Goal: Answer question/provide support: Share knowledge or assist other users

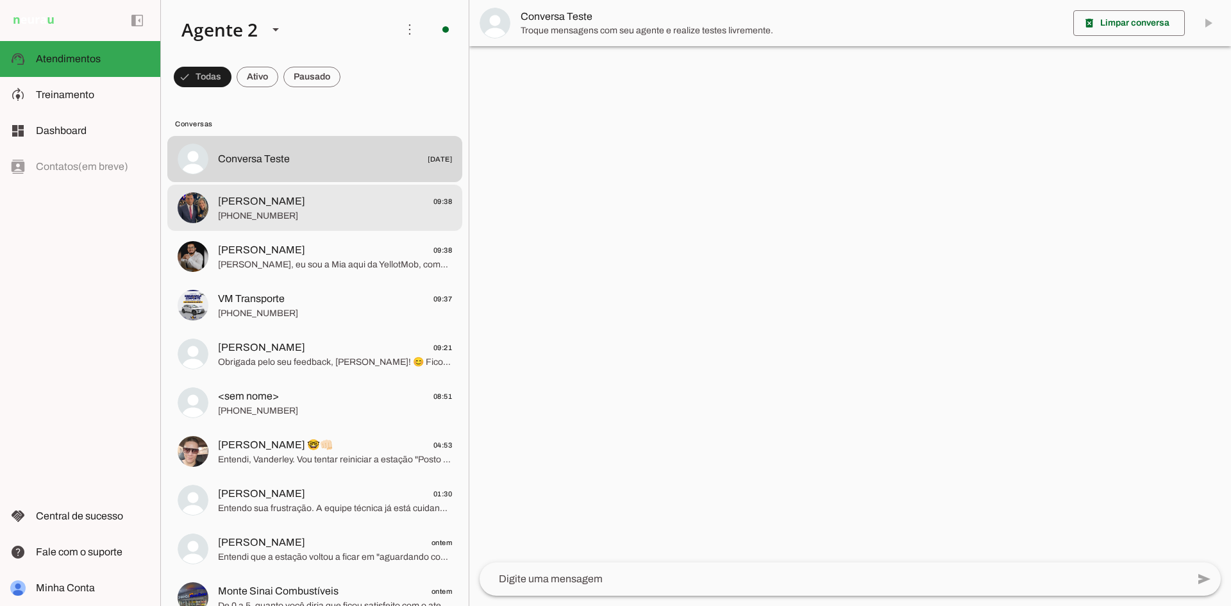
click at [341, 217] on span "[PHONE_NUMBER]" at bounding box center [335, 216] width 234 height 13
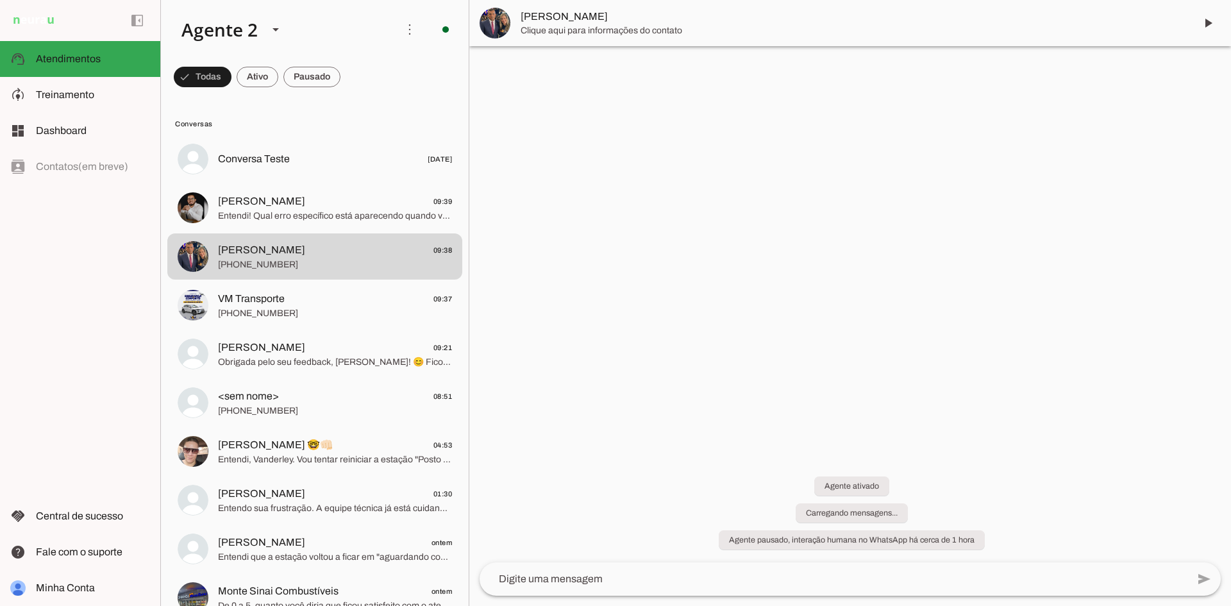
click at [1231, 58] on div at bounding box center [850, 303] width 762 height 606
click at [959, 334] on div at bounding box center [850, 303] width 762 height 606
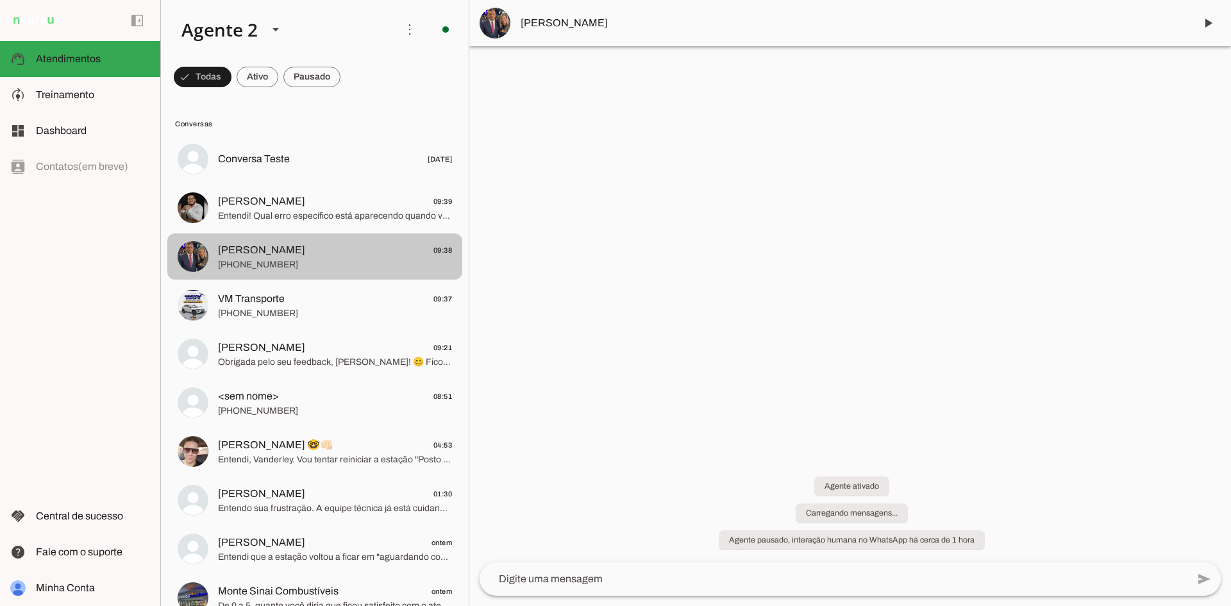
click at [326, 255] on span "Andre Luiz 09:38" at bounding box center [335, 250] width 234 height 16
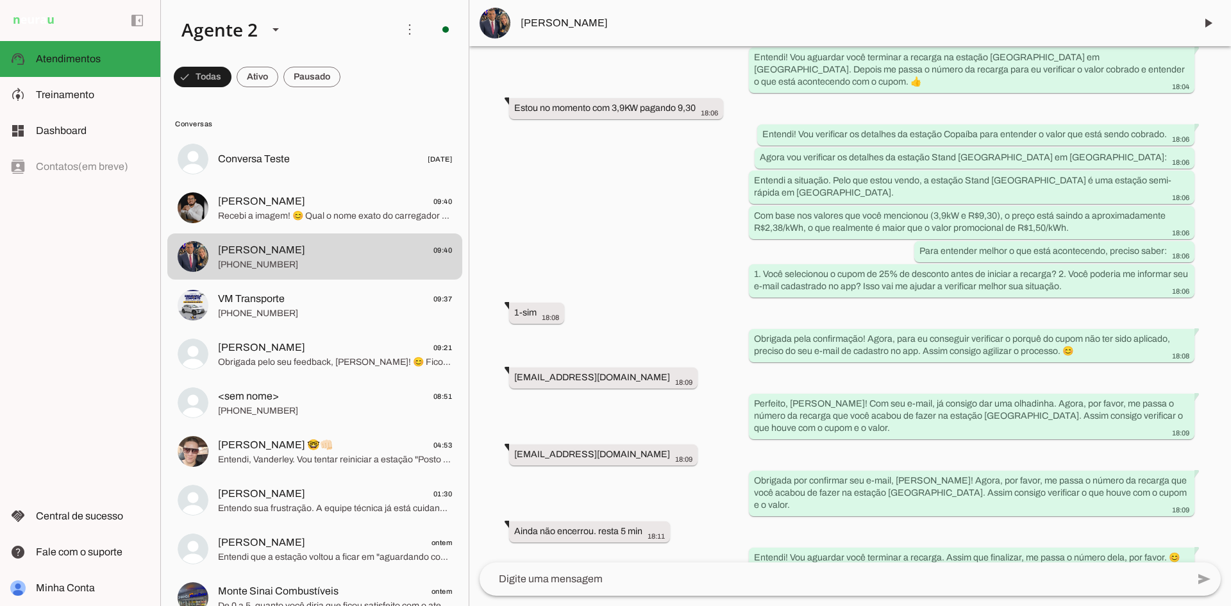
scroll to position [568, 0]
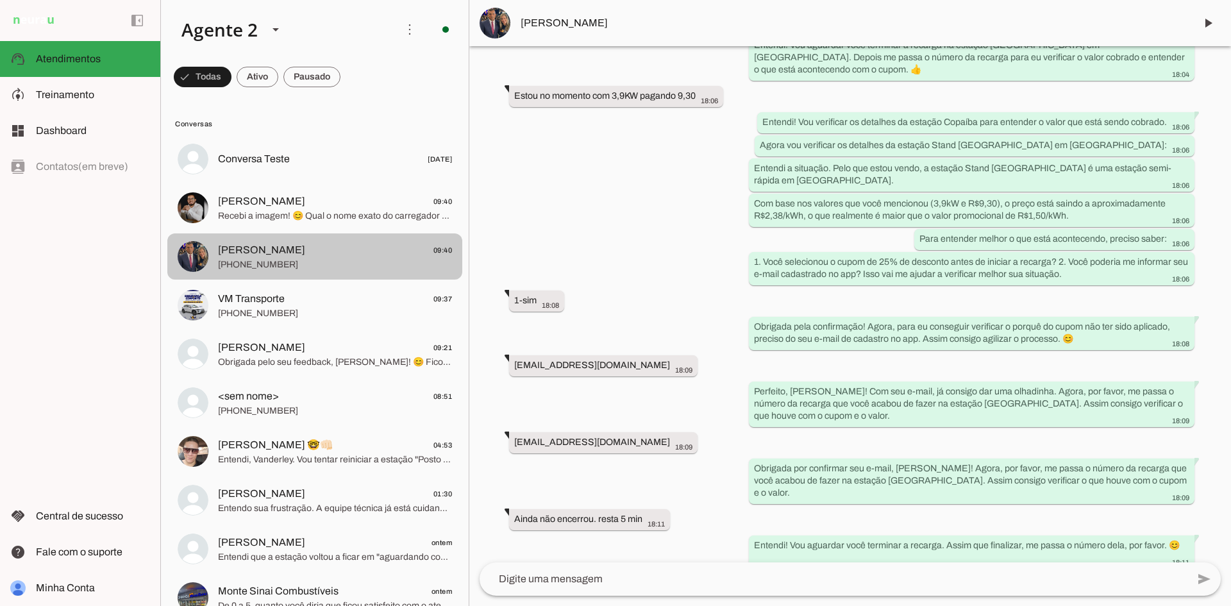
click at [285, 255] on span "[PERSON_NAME] 09:40" at bounding box center [335, 250] width 234 height 16
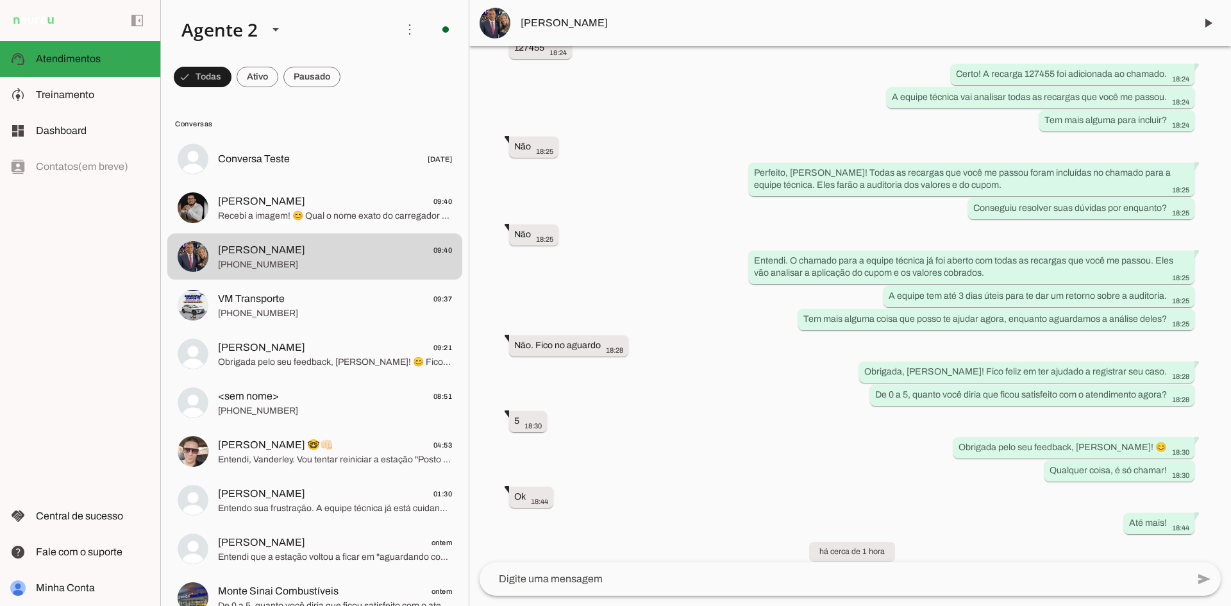
scroll to position [0, 0]
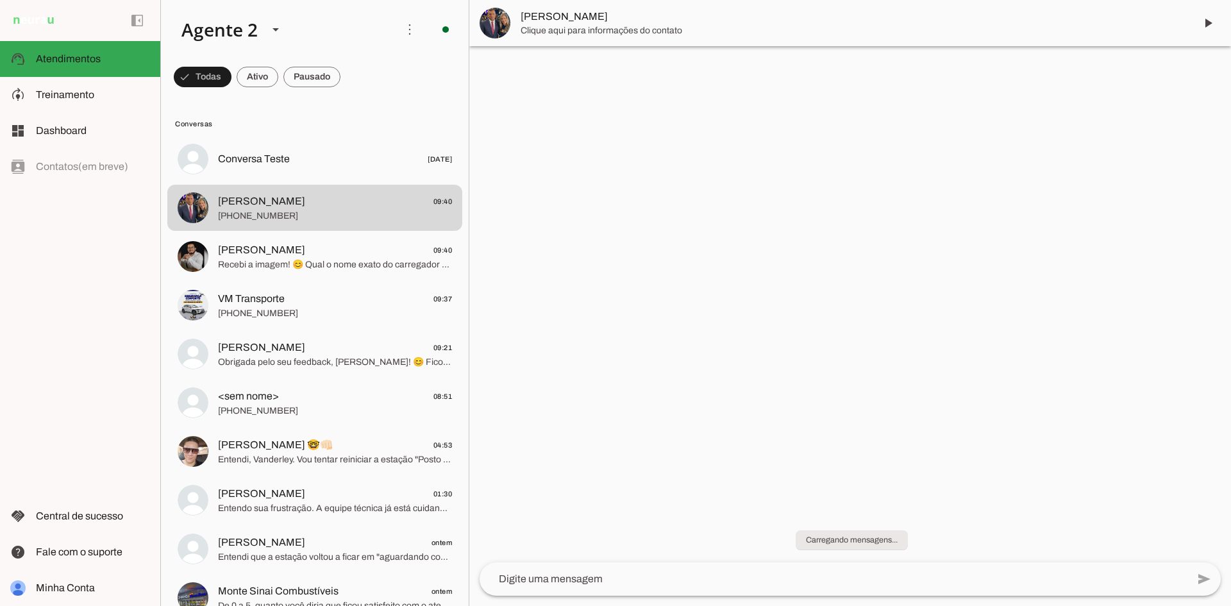
drag, startPoint x: 1231, startPoint y: 242, endPoint x: 1229, endPoint y: 603, distance: 360.4
click at [1231, 605] on html at bounding box center [615, 303] width 1231 height 606
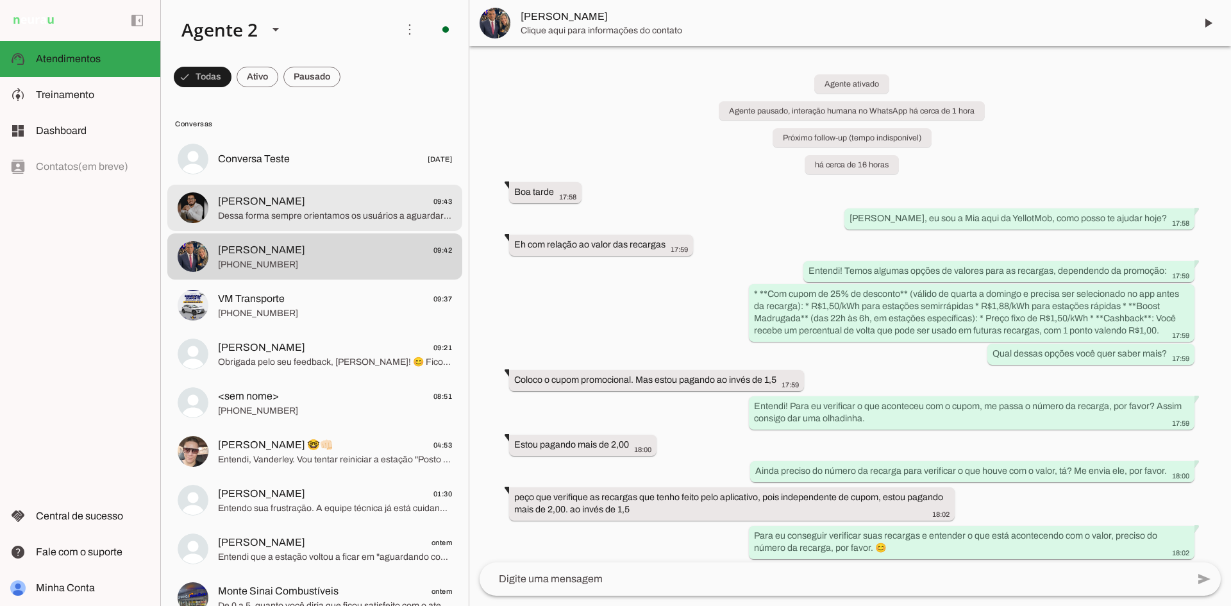
click at [365, 214] on span "Dessa forma sempre orientamos os usuários a aguardar por no mínimo, 2 minutos, …" at bounding box center [335, 216] width 234 height 13
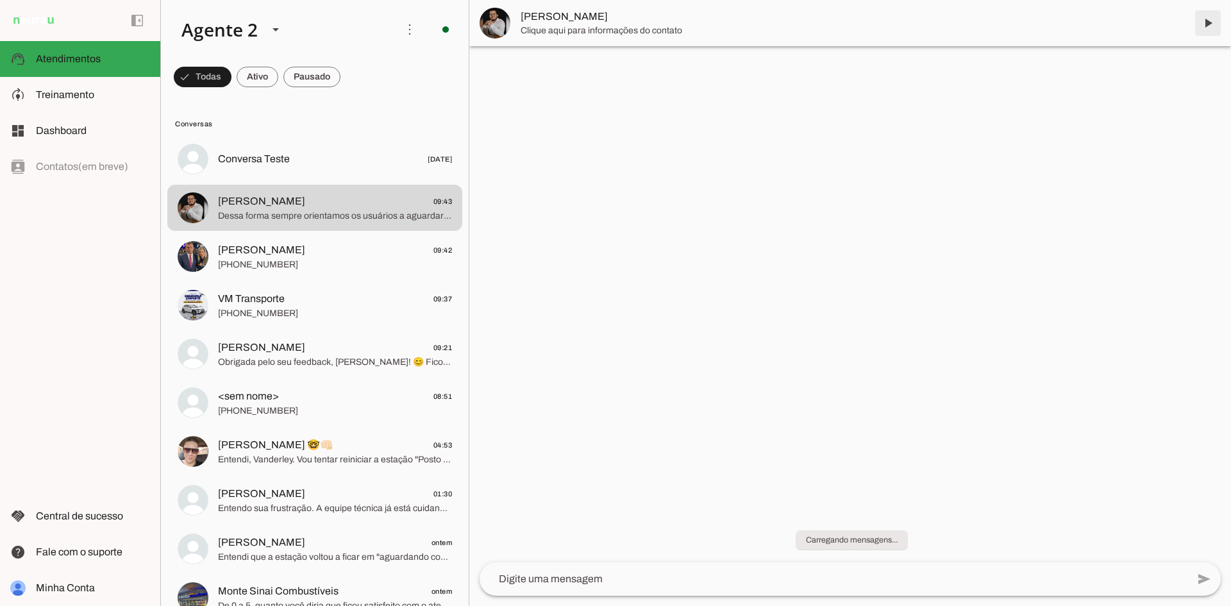
click at [1207, 24] on span at bounding box center [1208, 23] width 31 height 31
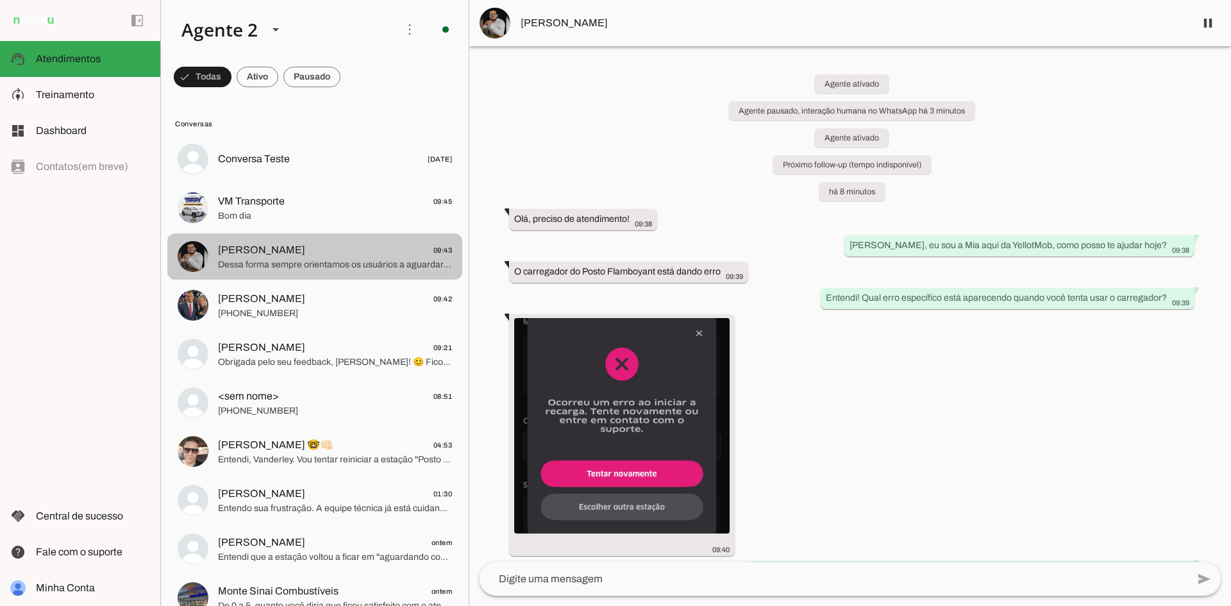
click at [292, 247] on span "[PERSON_NAME]" at bounding box center [261, 249] width 87 height 15
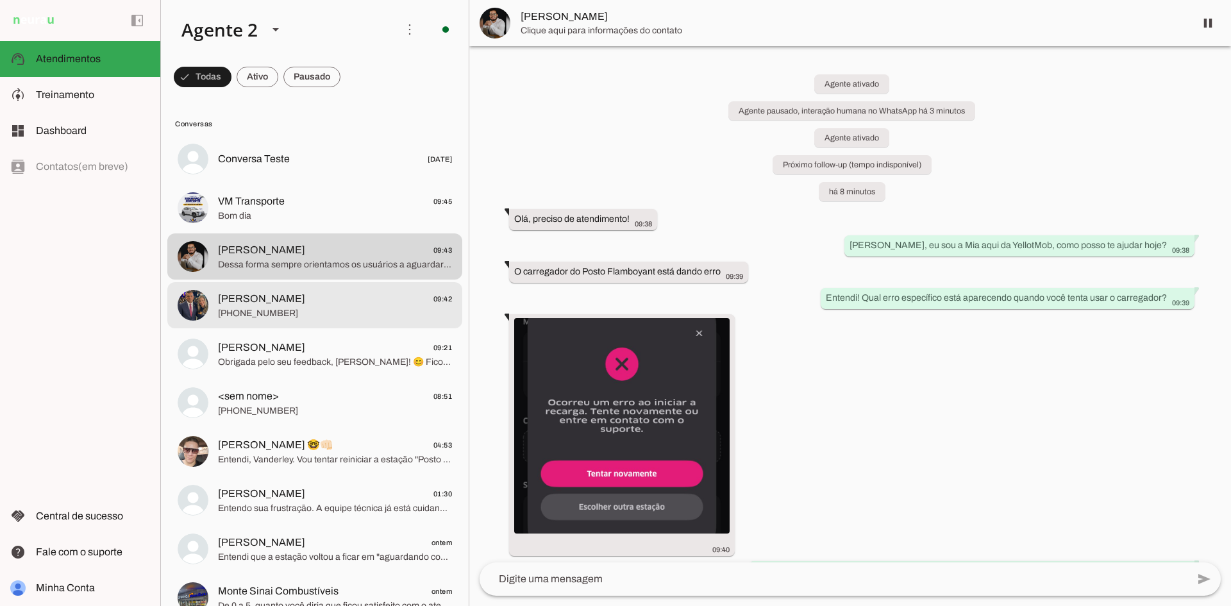
click at [329, 294] on span "[PERSON_NAME] 09:42" at bounding box center [335, 299] width 234 height 16
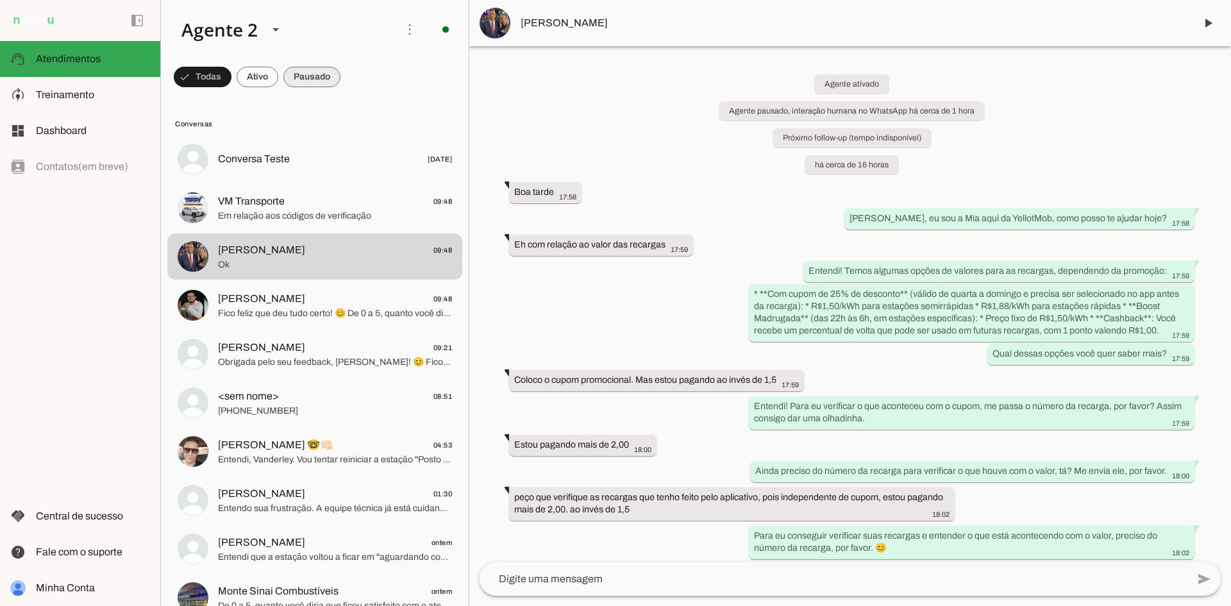
click at [313, 78] on span at bounding box center [311, 77] width 57 height 31
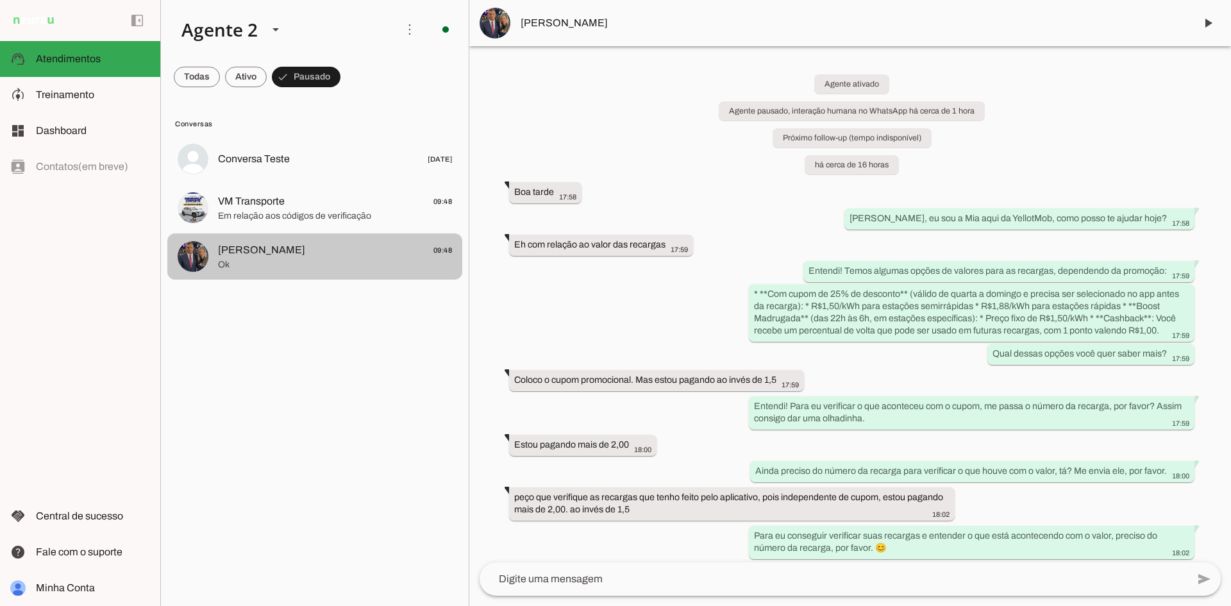
click at [418, 258] on span "Ok" at bounding box center [335, 264] width 234 height 13
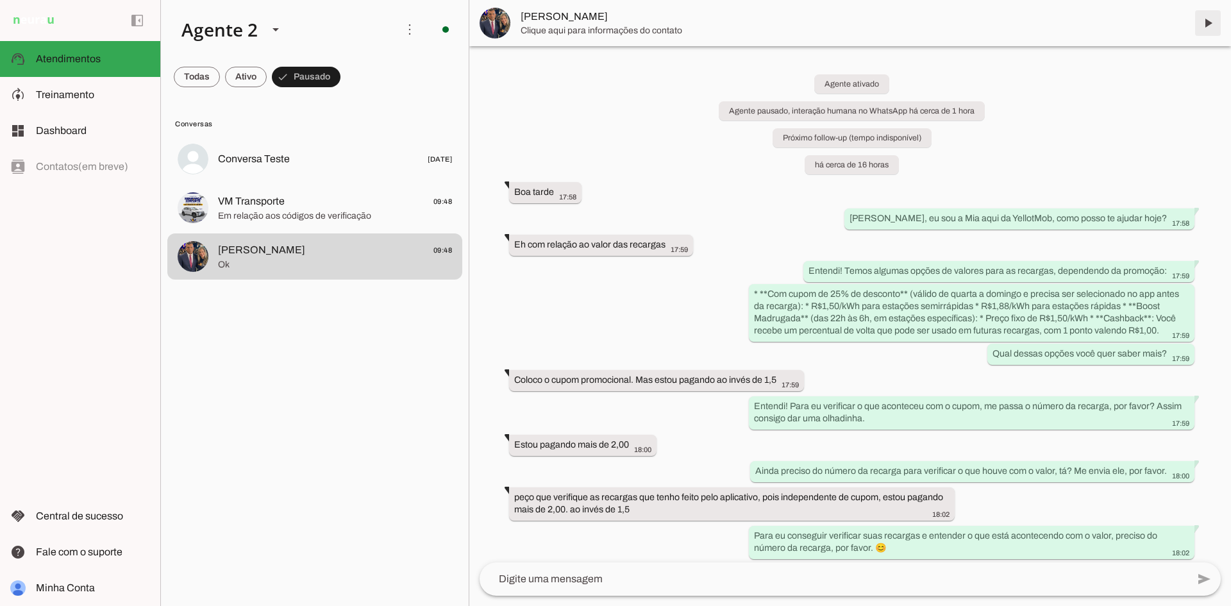
click at [1210, 22] on span at bounding box center [1208, 23] width 31 height 31
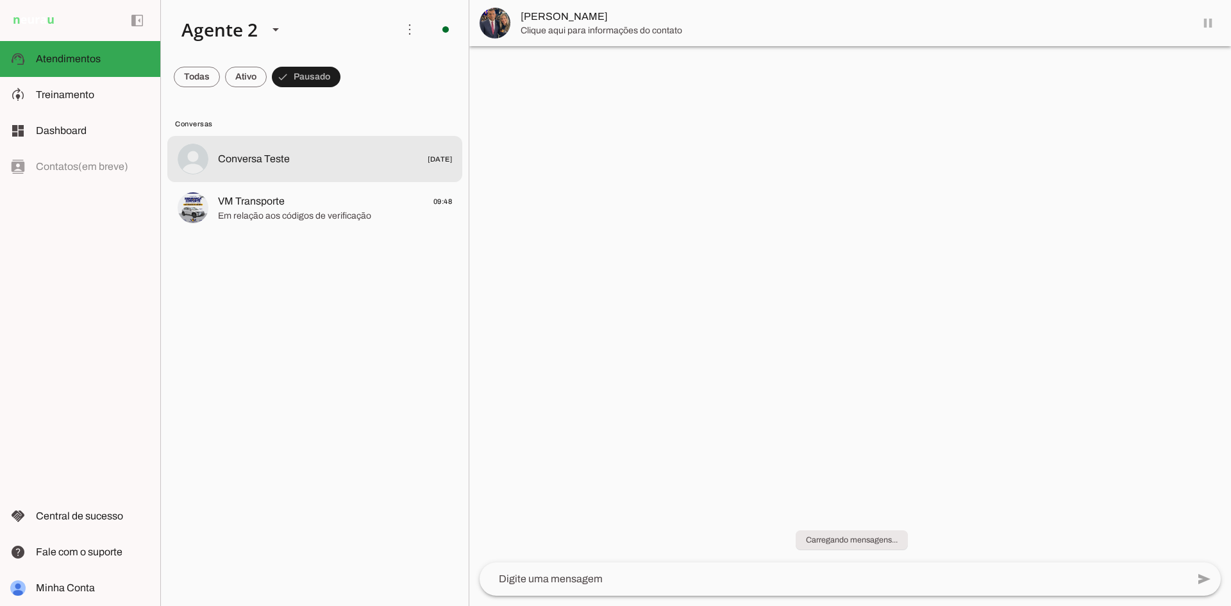
click at [192, 64] on span at bounding box center [197, 77] width 46 height 31
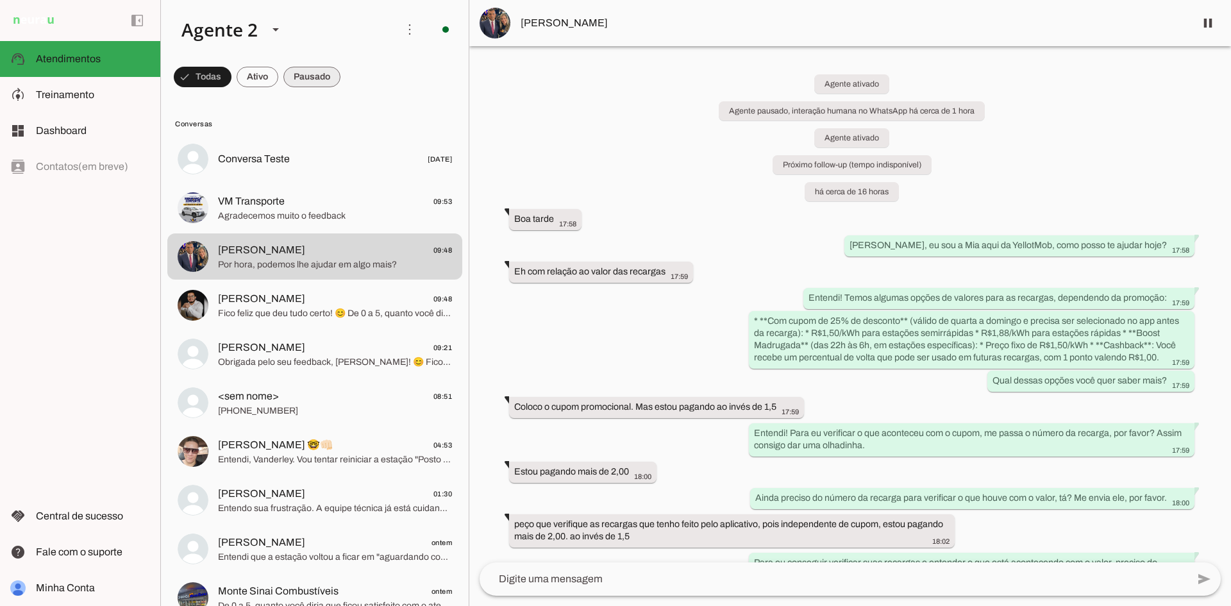
click at [293, 83] on span at bounding box center [311, 77] width 57 height 31
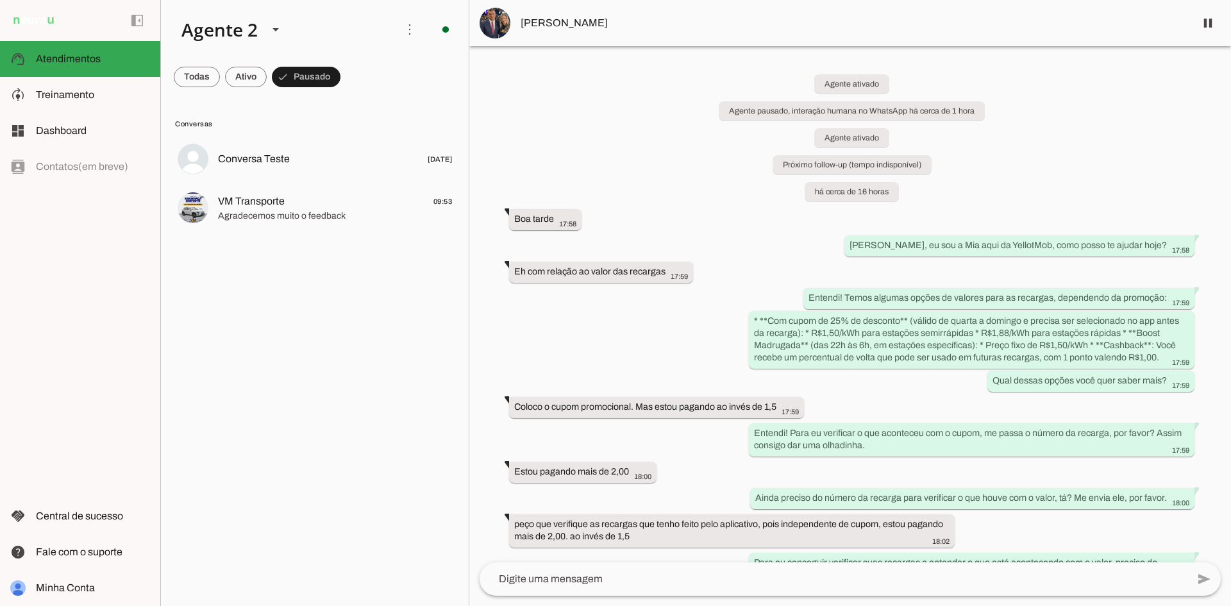
click at [330, 191] on md-item "VM Transporte 09:53 Agradecemos muito o feedback" at bounding box center [314, 208] width 295 height 46
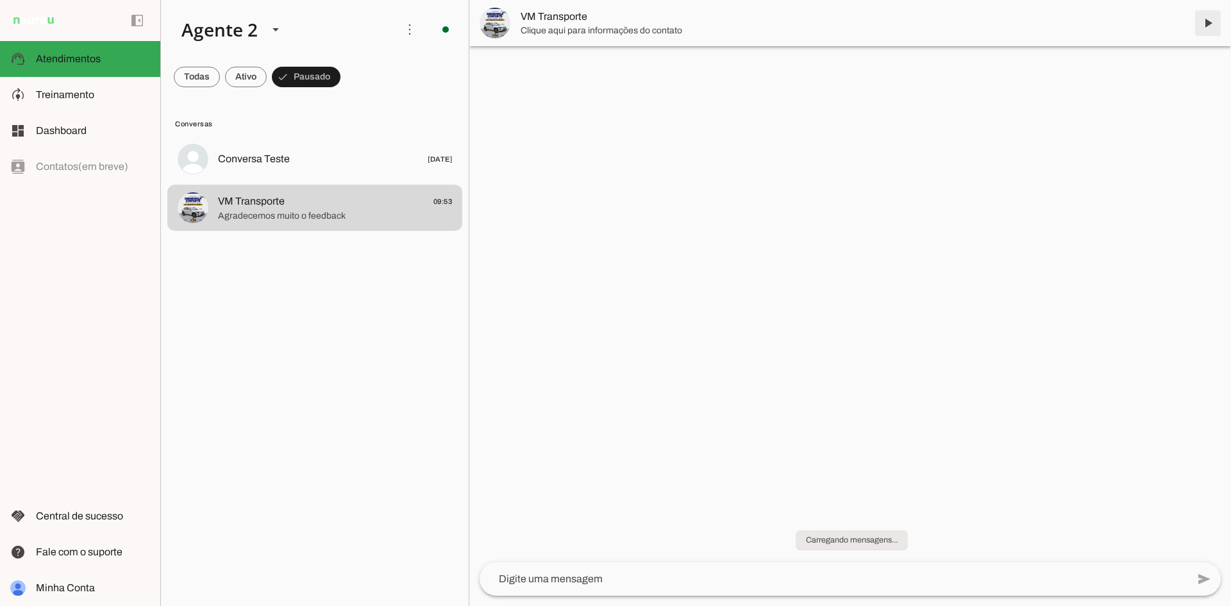
click at [1207, 28] on span at bounding box center [1208, 23] width 31 height 31
